Goal: Transaction & Acquisition: Download file/media

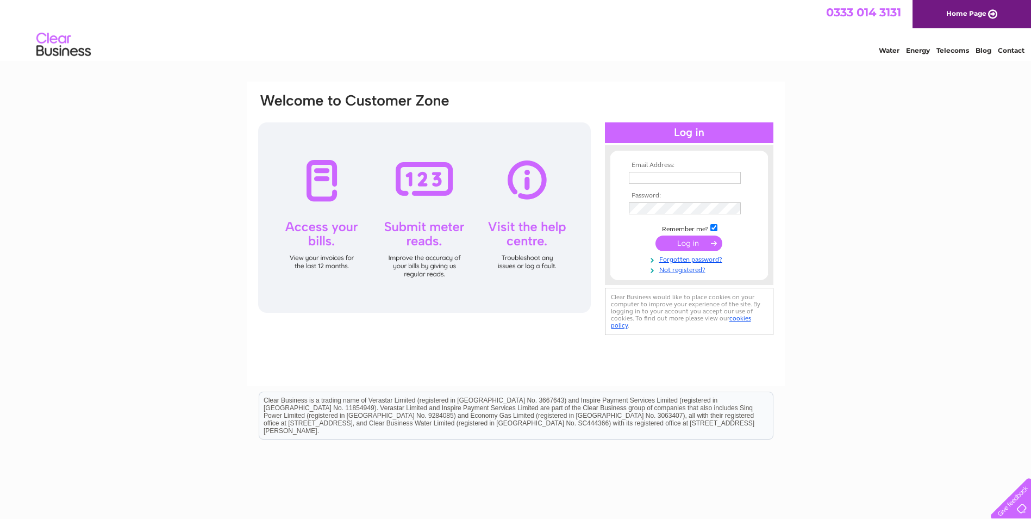
type input "cbuntain@macfarlanelabels.com"
click at [694, 241] on input "submit" at bounding box center [689, 242] width 67 height 15
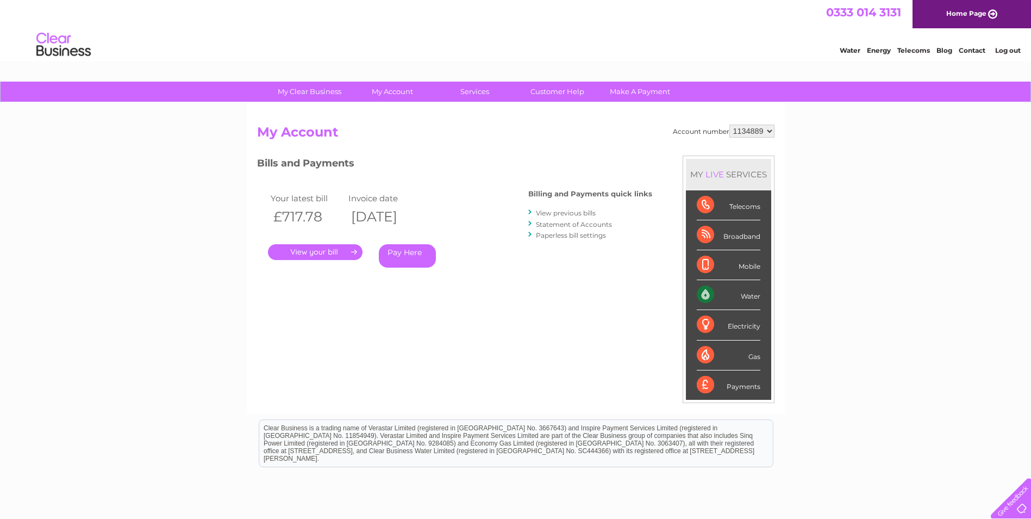
click at [321, 250] on link "." at bounding box center [315, 252] width 95 height 16
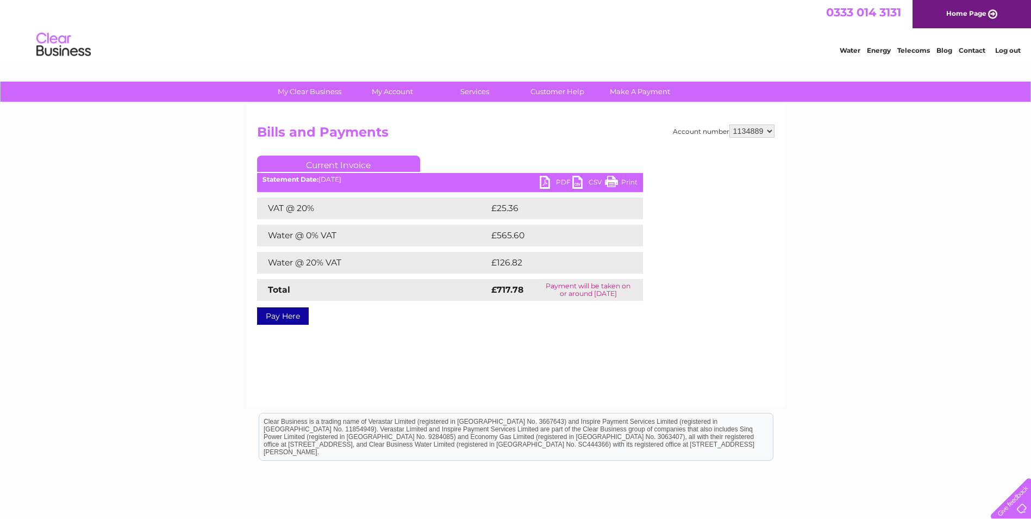
click at [557, 179] on link "PDF" at bounding box center [556, 184] width 33 height 16
